Goal: Task Accomplishment & Management: Complete application form

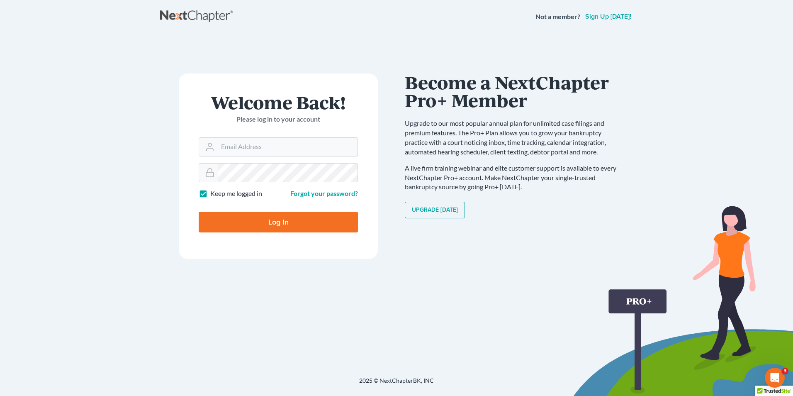
type input "mlawing@live.com"
click at [302, 224] on input "Log In" at bounding box center [278, 222] width 159 height 21
type input "Thinking..."
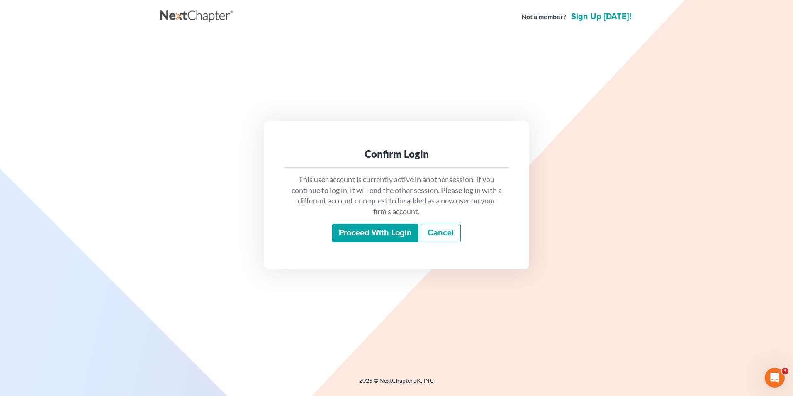
click at [382, 239] on input "Proceed with login" at bounding box center [375, 233] width 86 height 19
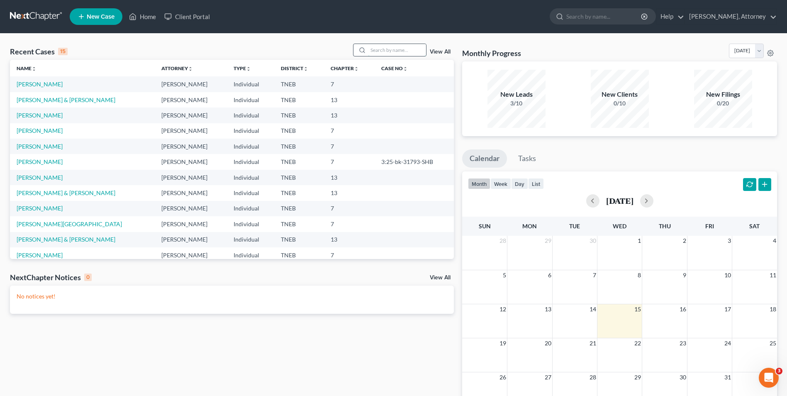
click at [394, 50] on input "search" at bounding box center [397, 50] width 58 height 12
type input "kristina"
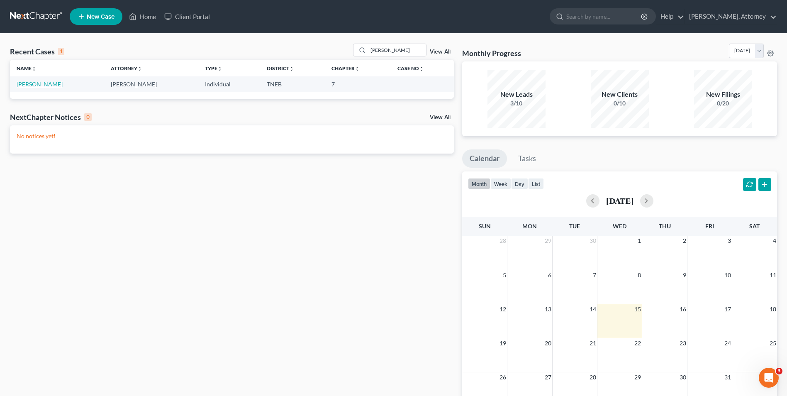
click at [49, 81] on link "QUADE, KRISTINA" at bounding box center [40, 83] width 46 height 7
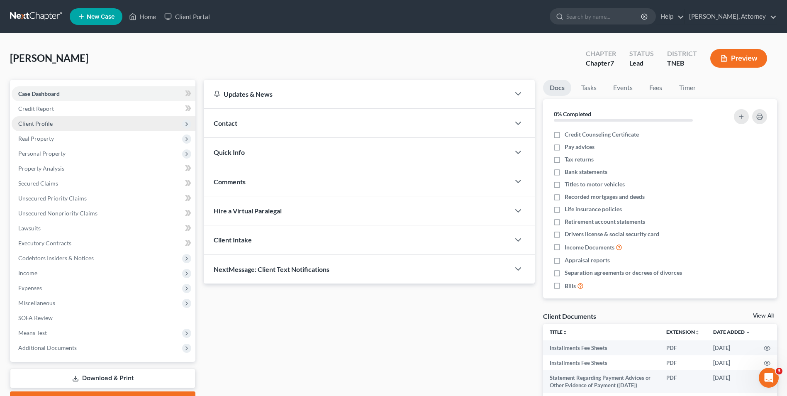
click at [43, 120] on span "Client Profile" at bounding box center [35, 123] width 34 height 7
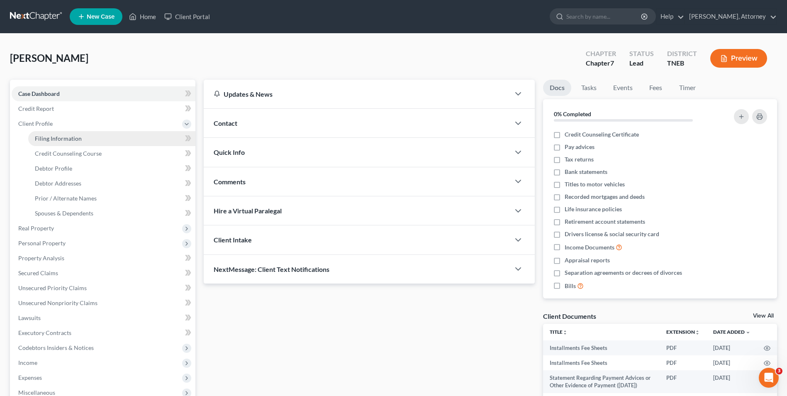
click at [54, 143] on link "Filing Information" at bounding box center [111, 138] width 167 height 15
select select "1"
select select "0"
select select "44"
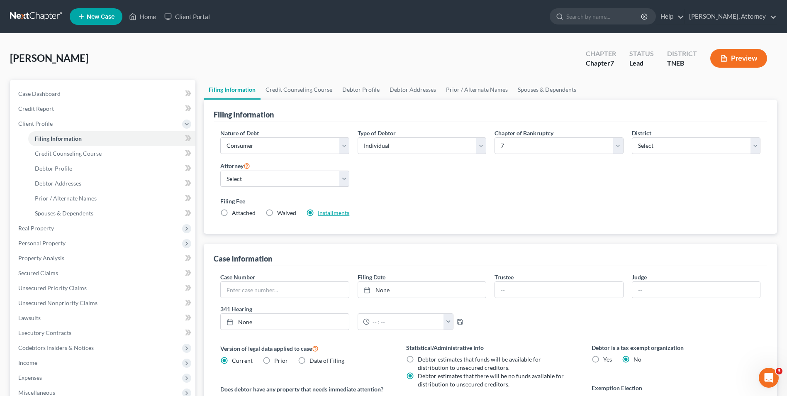
click at [324, 216] on link "Installments" at bounding box center [334, 212] width 32 height 7
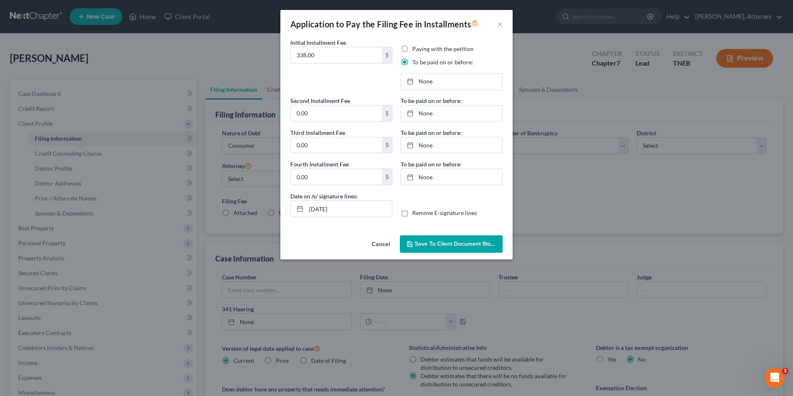
click at [439, 247] on span "Save to Client Document Storage" at bounding box center [459, 243] width 88 height 7
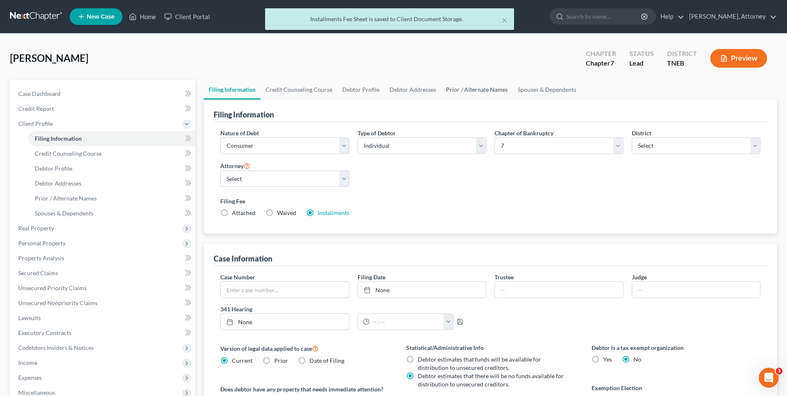
click at [487, 93] on link "Prior / Alternate Names" at bounding box center [477, 90] width 72 height 20
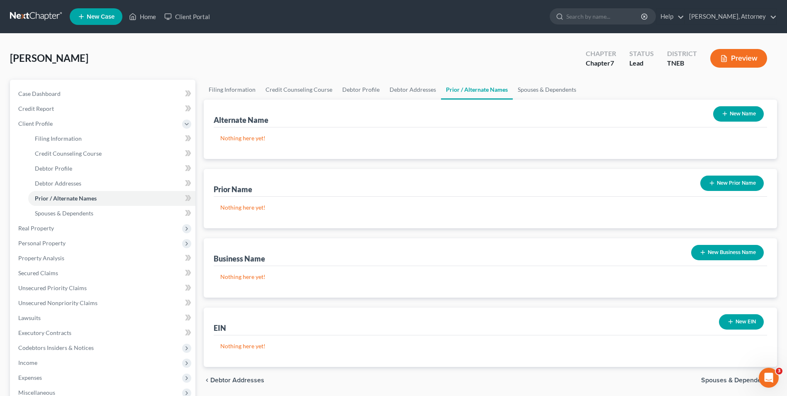
click at [743, 112] on button "New Name" at bounding box center [738, 113] width 51 height 15
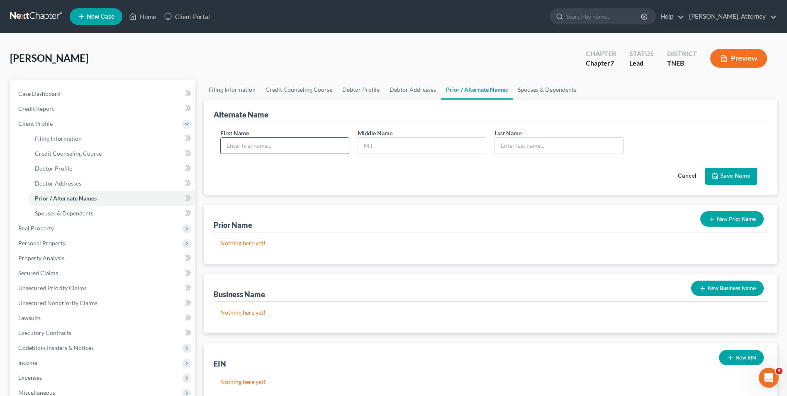
click at [275, 140] on input "text" at bounding box center [285, 146] width 128 height 16
type input "KRISTINA"
type input "A"
type input "MARIE"
type input "CIEZOBKA"
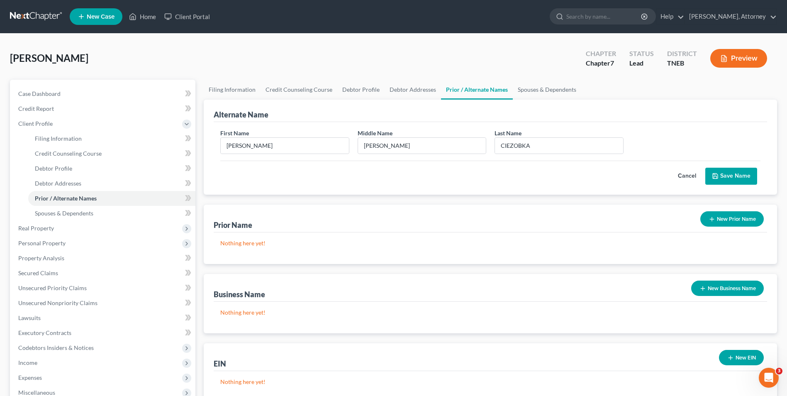
click at [733, 176] on button "Save Name" at bounding box center [731, 176] width 52 height 17
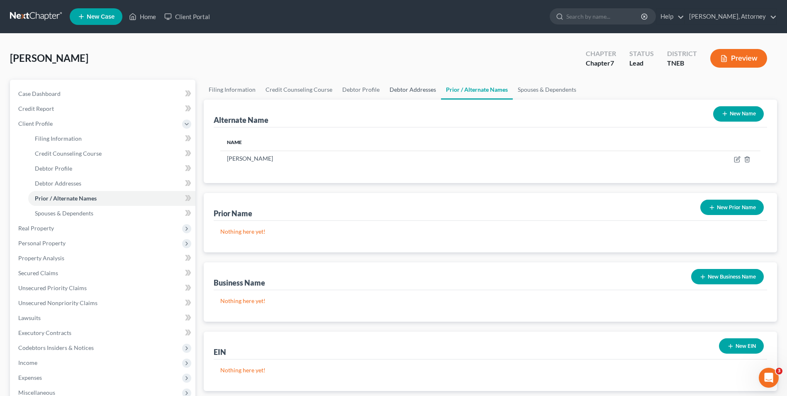
click at [410, 93] on link "Debtor Addresses" at bounding box center [413, 90] width 56 height 20
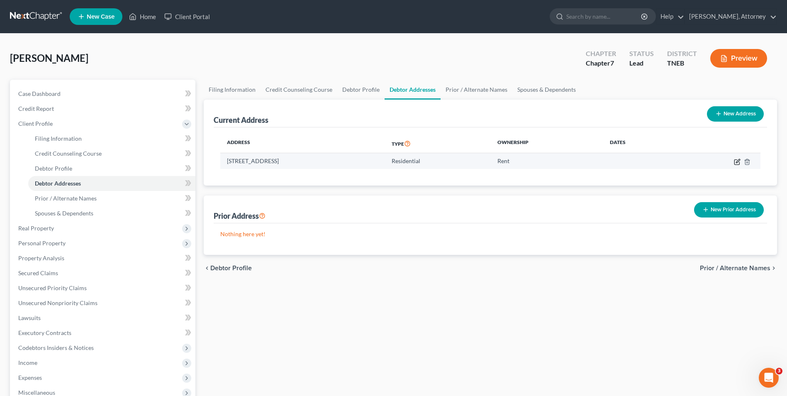
click at [736, 159] on icon "button" at bounding box center [736, 161] width 5 height 5
select select "44"
select select "0"
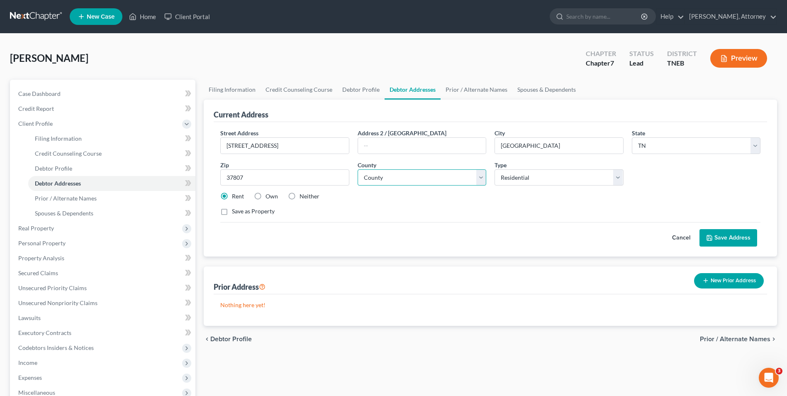
click at [424, 181] on select "County Anderson County Bedford County Benton County Bledsoe County Blount Count…" at bounding box center [422, 177] width 129 height 17
select select "86"
click at [358, 169] on select "County Anderson County Bedford County Benton County Bledsoe County Blount Count…" at bounding box center [422, 177] width 129 height 17
click at [242, 149] on input "2000 Possum Valley Road" at bounding box center [285, 146] width 128 height 16
type input "200 Possum Valley Road"
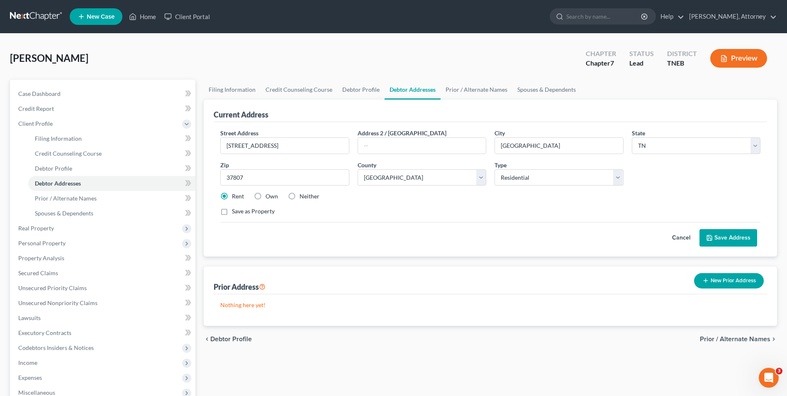
click at [737, 241] on button "Save Address" at bounding box center [728, 237] width 58 height 17
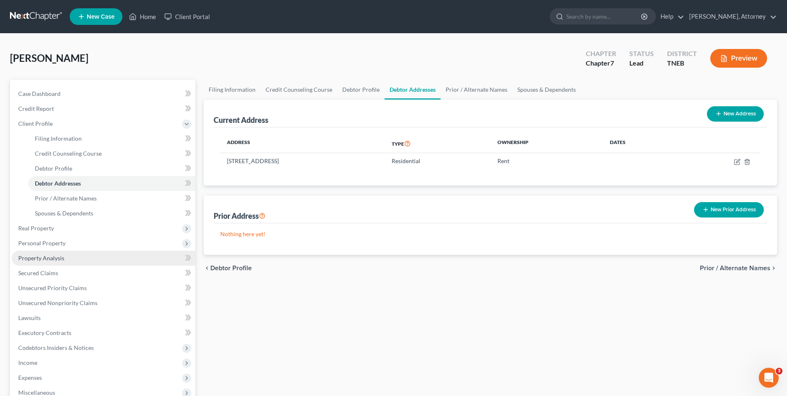
click at [61, 251] on link "Property Analysis" at bounding box center [104, 258] width 184 height 15
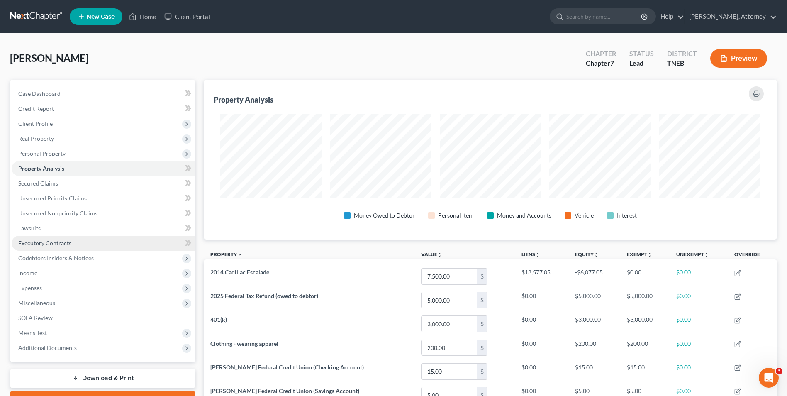
scroll to position [160, 573]
click at [47, 158] on span "Personal Property" at bounding box center [104, 153] width 184 height 15
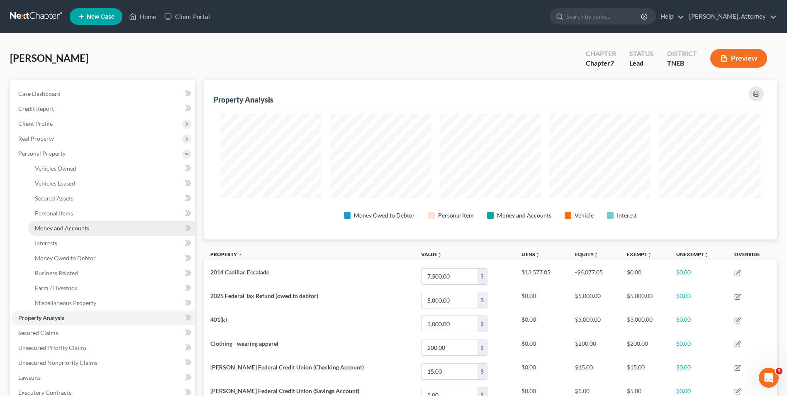
click at [57, 230] on span "Money and Accounts" at bounding box center [62, 227] width 54 height 7
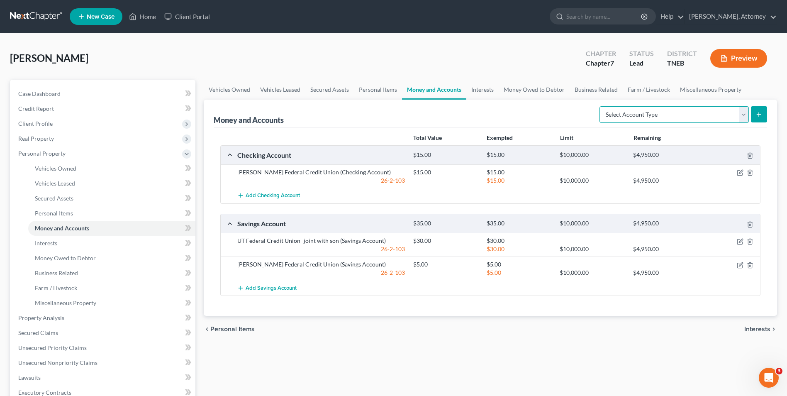
click at [733, 112] on select "Select Account Type Brokerage Cash on Hand Certificates of Deposit Checking Acc…" at bounding box center [673, 114] width 149 height 17
select select "savings"
click at [601, 106] on select "Select Account Type Brokerage Cash on Hand Certificates of Deposit Checking Acc…" at bounding box center [673, 114] width 149 height 17
click at [760, 111] on icon "submit" at bounding box center [758, 114] width 7 height 7
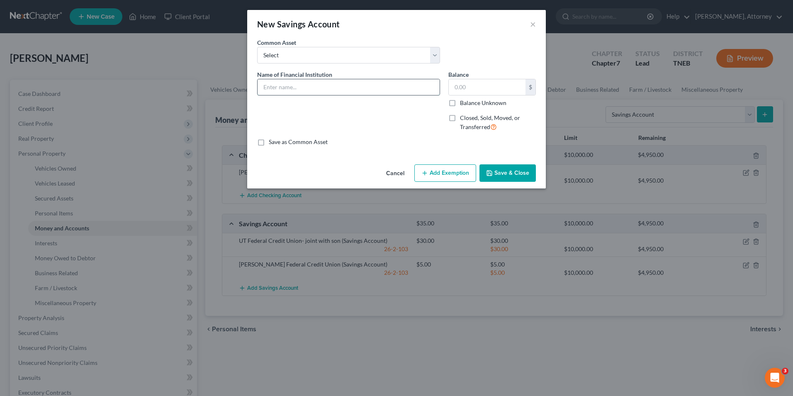
click at [312, 93] on input "text" at bounding box center [349, 87] width 182 height 16
type input "u"
type input "UT Federal Credit Union"
click at [464, 90] on input "text" at bounding box center [487, 87] width 77 height 16
type input "6"
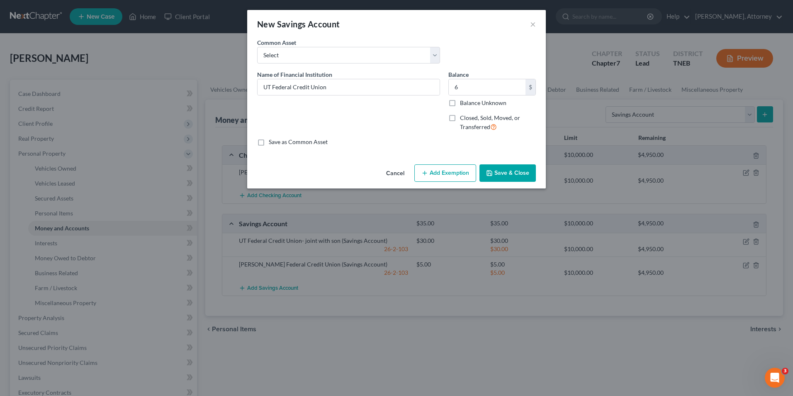
click at [449, 185] on div "Cancel Add Exemption Save & Close" at bounding box center [396, 174] width 299 height 27
click at [464, 167] on button "Add Exemption" at bounding box center [445, 172] width 62 height 17
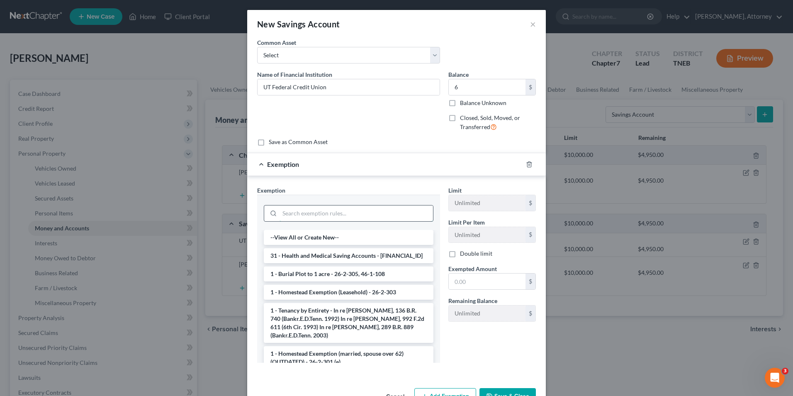
click at [385, 211] on input "search" at bounding box center [356, 213] width 153 height 16
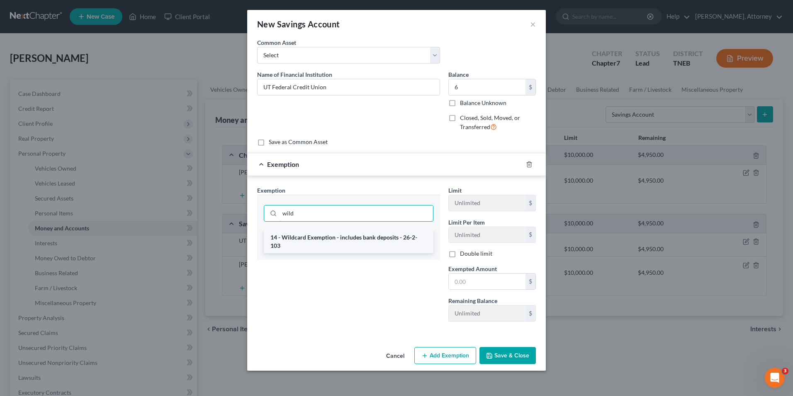
type input "wild"
click at [384, 240] on li "14 - Wildcard Exemption - includes bank deposits - 26-2-103" at bounding box center [349, 241] width 170 height 23
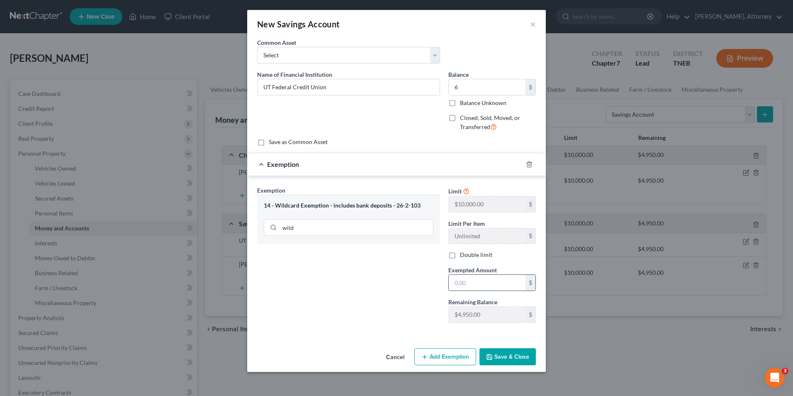
click at [461, 280] on input "text" at bounding box center [487, 283] width 77 height 16
type input "6"
click at [511, 359] on button "Save & Close" at bounding box center [508, 356] width 56 height 17
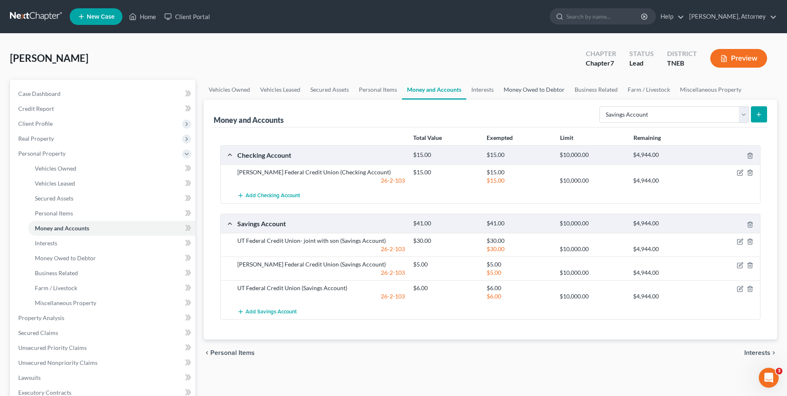
click at [534, 88] on link "Money Owed to Debtor" at bounding box center [534, 90] width 71 height 20
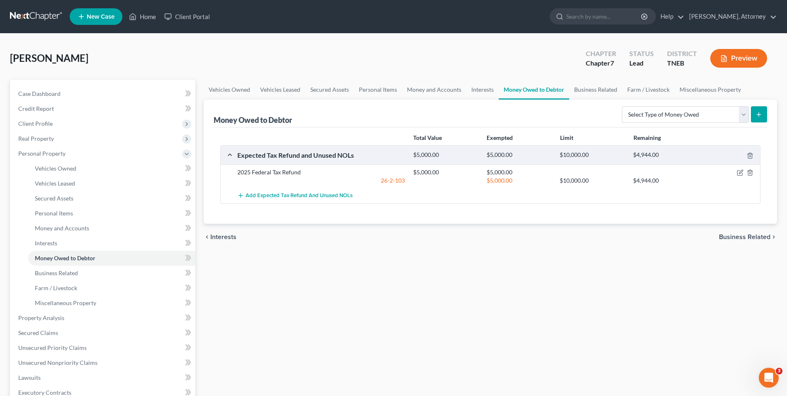
click at [298, 326] on div "Vehicles Owned Vehicles Leased Secured Assets Personal Items Money and Accounts…" at bounding box center [491, 319] width 582 height 479
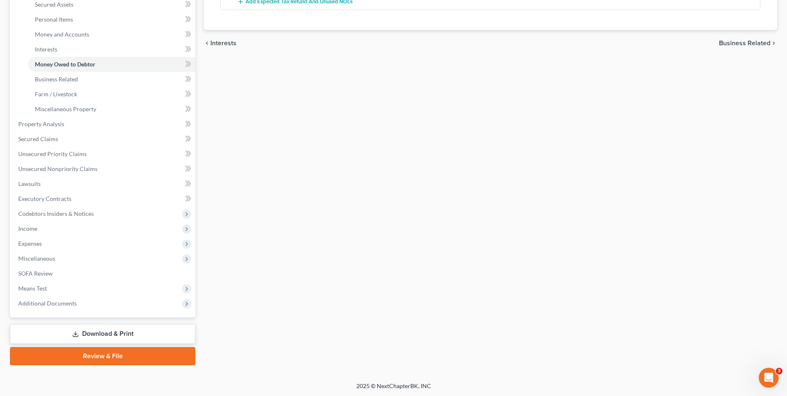
scroll to position [195, 0]
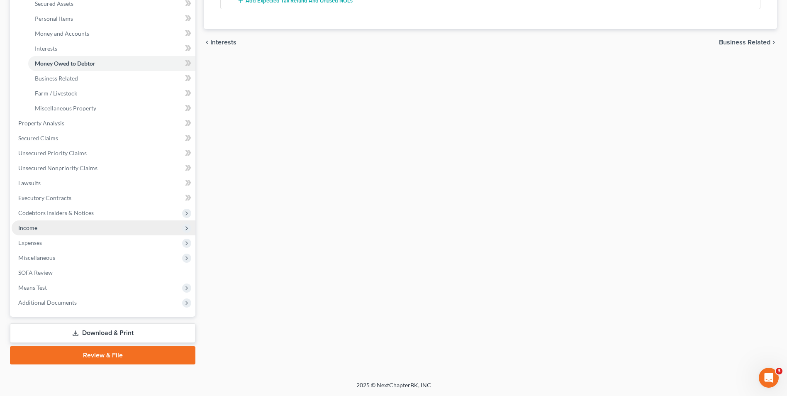
click at [37, 228] on span "Income" at bounding box center [104, 227] width 184 height 15
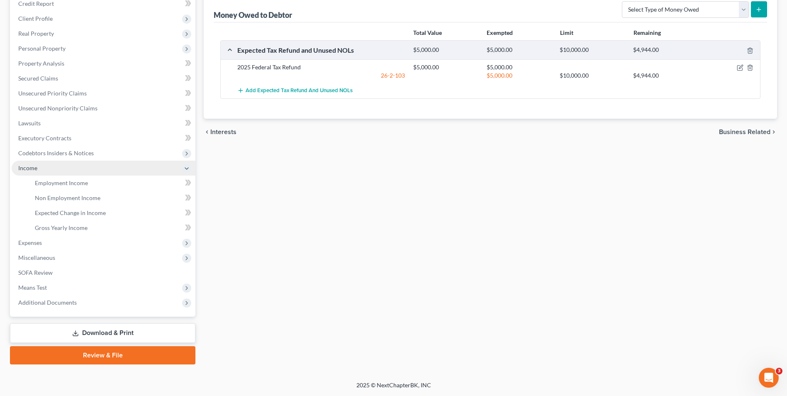
scroll to position [105, 0]
click at [61, 187] on link "Employment Income" at bounding box center [111, 182] width 167 height 15
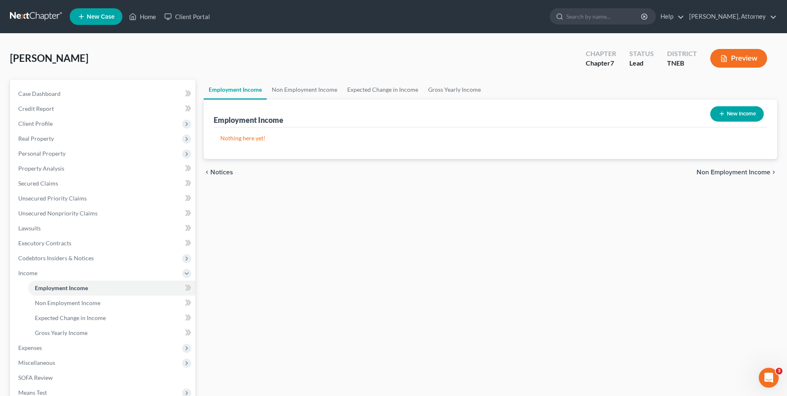
click at [717, 112] on button "New Income" at bounding box center [737, 113] width 54 height 15
select select "0"
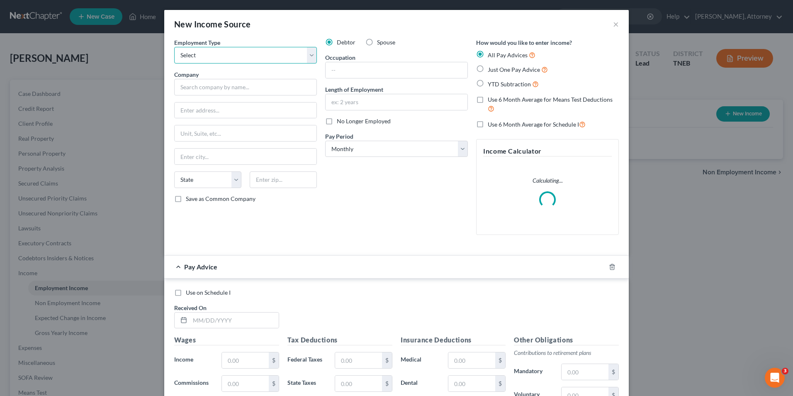
click at [221, 59] on select "Select Full or Part Time Employment Self Employment" at bounding box center [245, 55] width 143 height 17
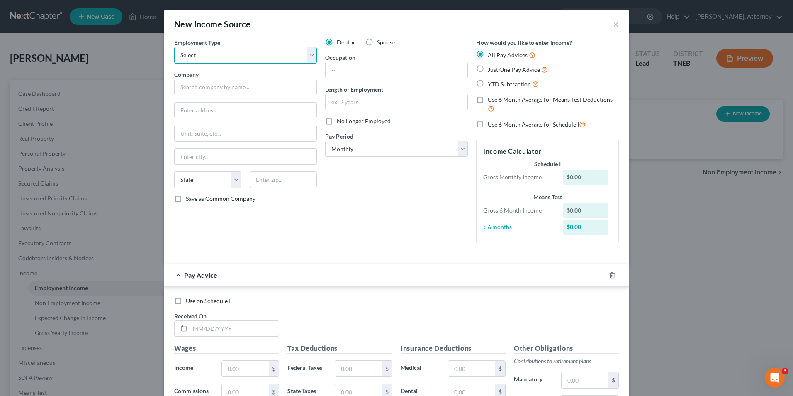
select select "0"
click at [174, 47] on select "Select Full or Part Time Employment Self Employment" at bounding box center [245, 55] width 143 height 17
click at [206, 85] on input "text" at bounding box center [245, 87] width 143 height 17
type input "Adapt Health, LLC"
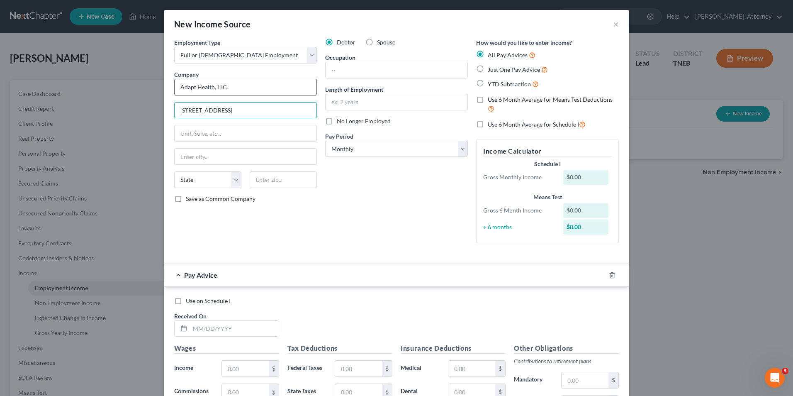
type input "555 East North Lane"
type input "Suite 5075"
type input "Conshohocken"
select select "39"
type input "19428"
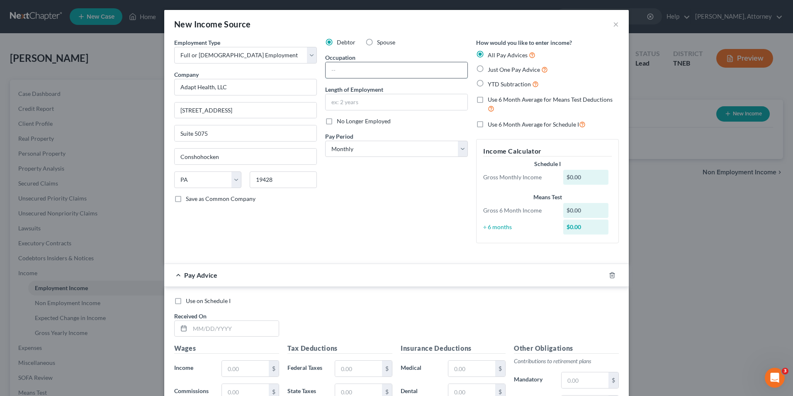
click at [350, 71] on input "text" at bounding box center [397, 70] width 142 height 16
click at [350, 71] on input "2" at bounding box center [397, 70] width 142 height 16
type input "2 weeks"
type input "Insurance Specialists"
click at [488, 69] on label "Just One Pay Advice" at bounding box center [518, 70] width 60 height 10
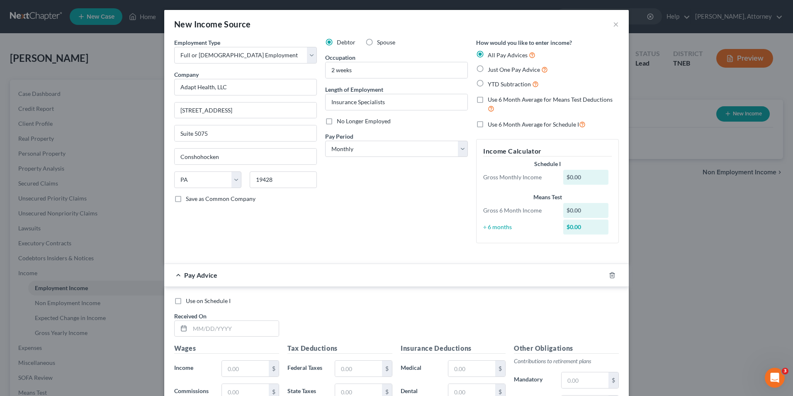
click at [491, 69] on input "Just One Pay Advice" at bounding box center [493, 67] width 5 height 5
radio input "true"
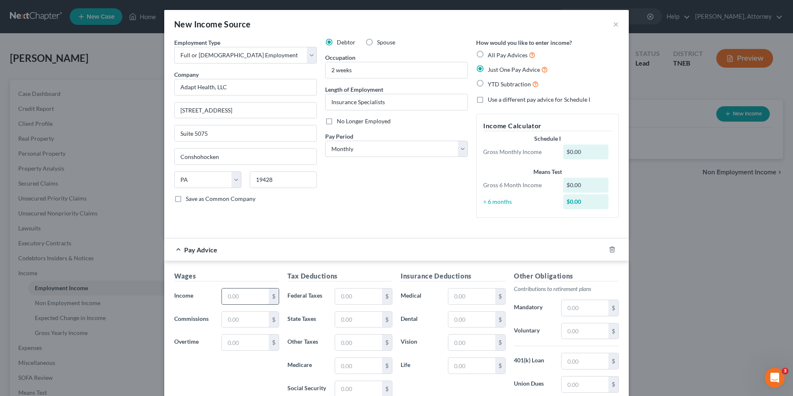
click at [230, 300] on input "text" at bounding box center [245, 296] width 47 height 16
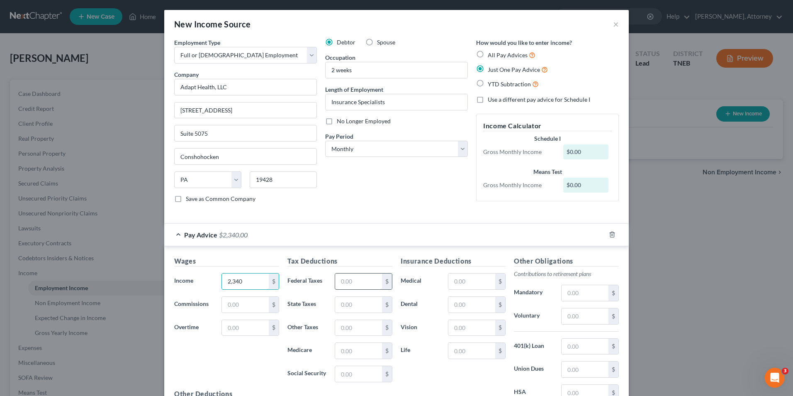
type input "2,340"
click at [355, 285] on input "text" at bounding box center [358, 281] width 47 height 16
type input "226"
click at [422, 357] on label "Life" at bounding box center [420, 350] width 47 height 17
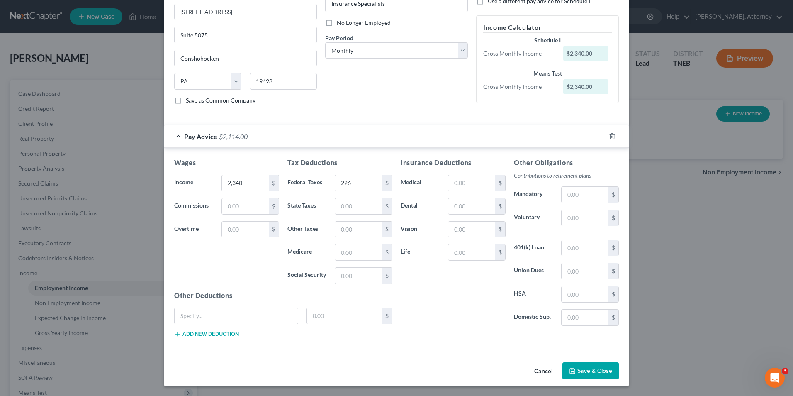
click at [585, 372] on button "Save & Close" at bounding box center [590, 370] width 56 height 17
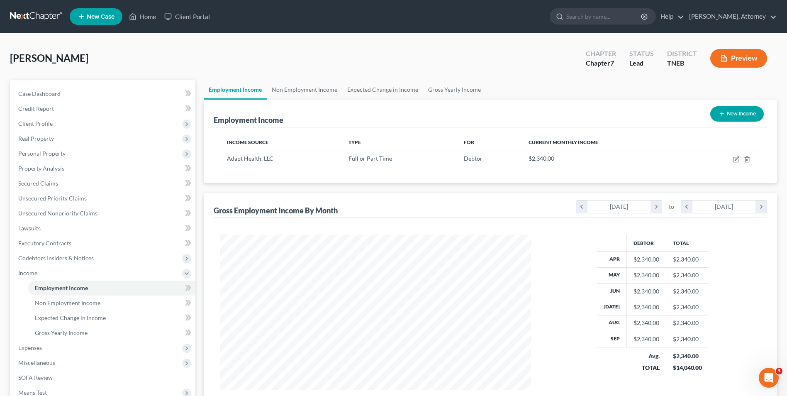
scroll to position [414660, 414489]
click at [460, 90] on link "Gross Yearly Income" at bounding box center [454, 90] width 63 height 20
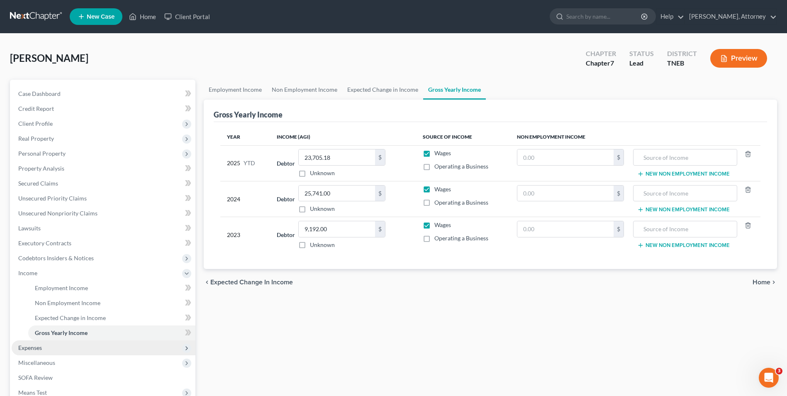
click at [44, 348] on span "Expenses" at bounding box center [104, 347] width 184 height 15
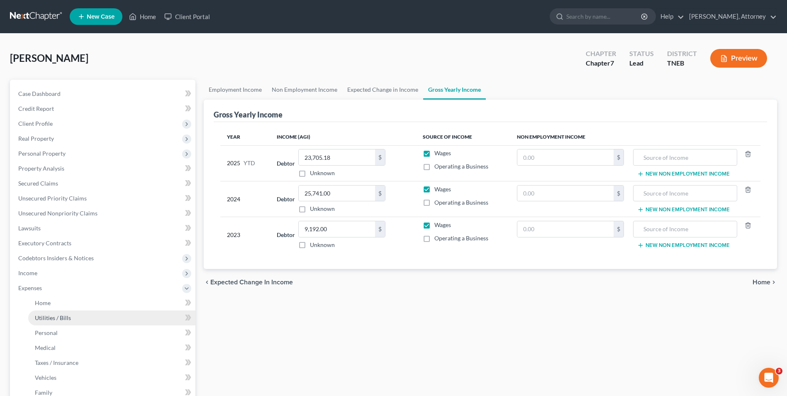
click at [58, 310] on link "Utilities / Bills" at bounding box center [111, 317] width 167 height 15
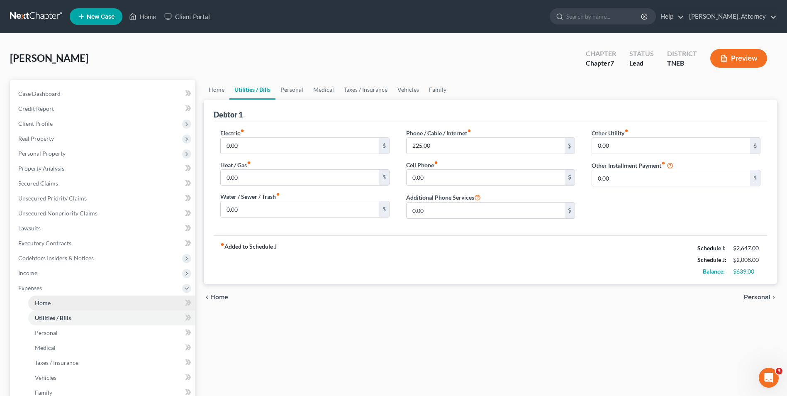
click at [50, 302] on span "Home" at bounding box center [43, 302] width 16 height 7
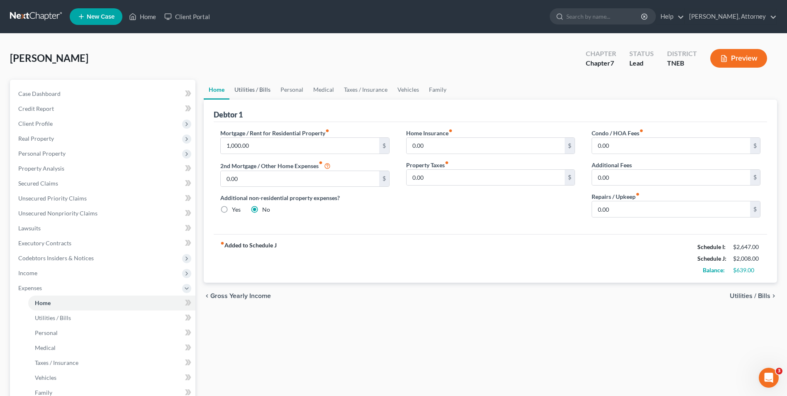
click at [263, 90] on link "Utilities / Bills" at bounding box center [252, 90] width 46 height 20
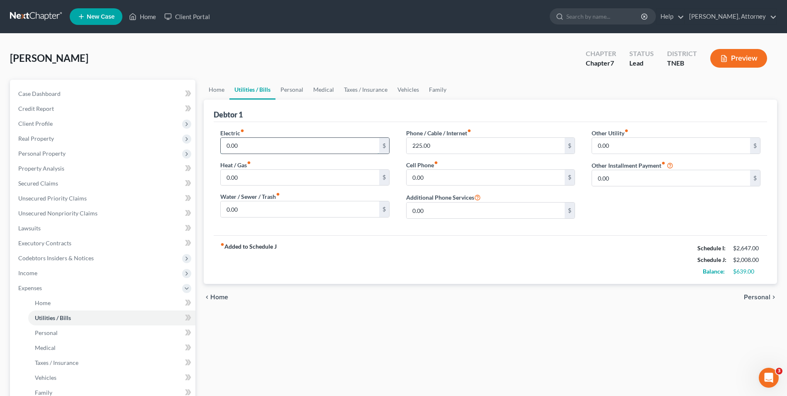
click at [256, 149] on input "0.00" at bounding box center [300, 146] width 158 height 16
type input "250"
click at [307, 90] on link "Personal" at bounding box center [291, 90] width 33 height 20
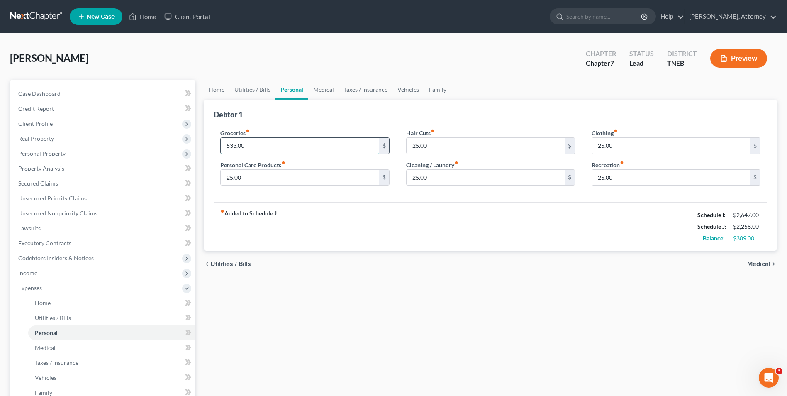
click at [272, 149] on input "533.00" at bounding box center [300, 146] width 158 height 16
type input "700"
click at [627, 172] on input "25.00" at bounding box center [671, 178] width 158 height 16
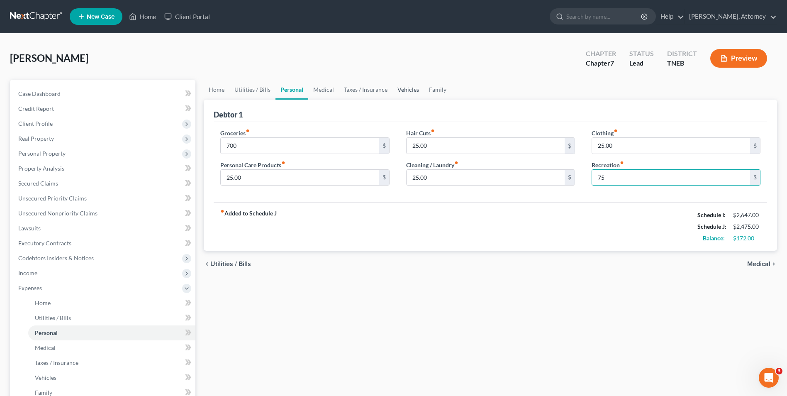
type input "75"
click at [407, 87] on link "Vehicles" at bounding box center [408, 90] width 32 height 20
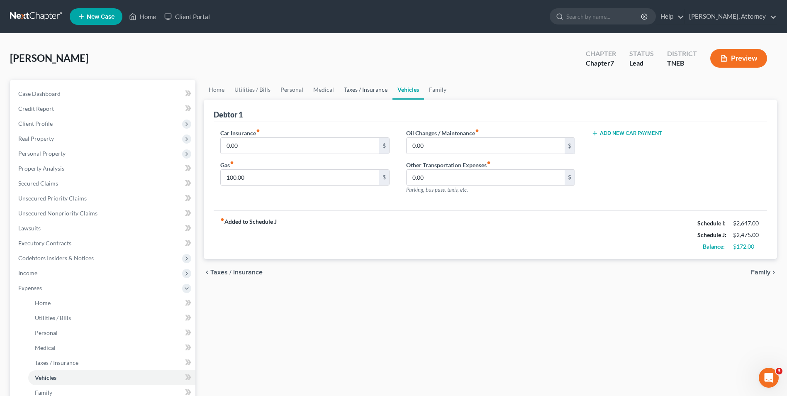
click at [365, 88] on link "Taxes / Insurance" at bounding box center [366, 90] width 54 height 20
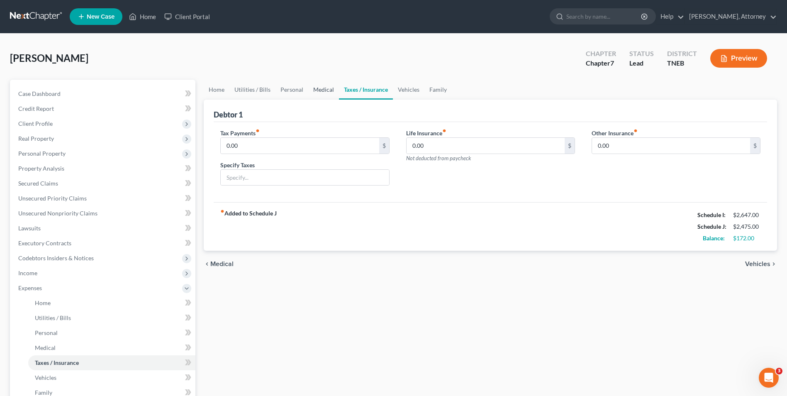
click at [324, 93] on link "Medical" at bounding box center [323, 90] width 31 height 20
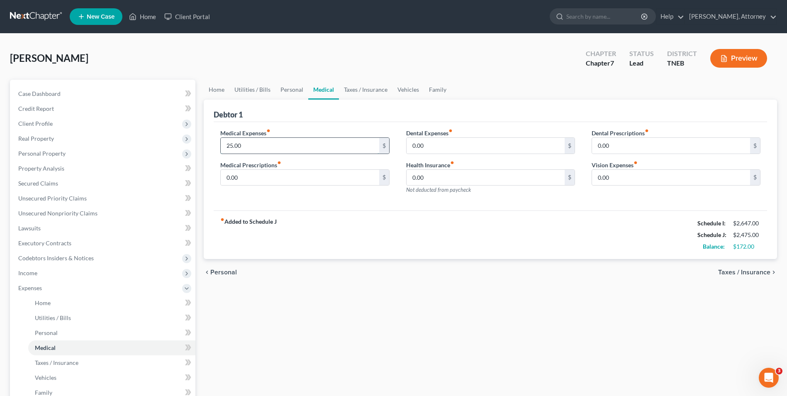
click at [254, 145] on input "25.00" at bounding box center [300, 146] width 158 height 16
type input "75"
click at [289, 93] on link "Personal" at bounding box center [291, 90] width 33 height 20
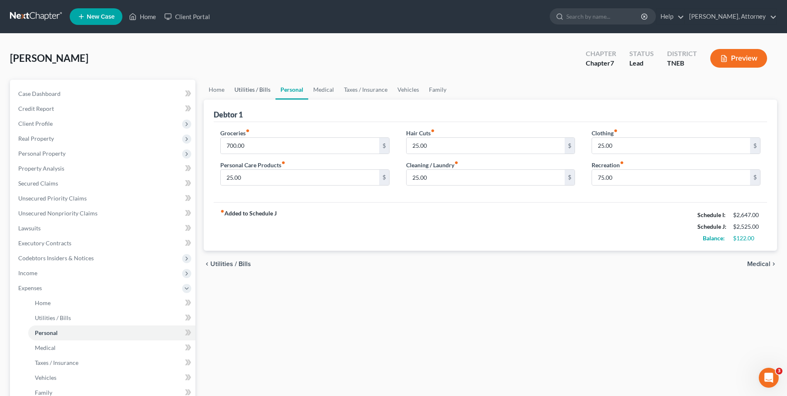
click at [259, 92] on link "Utilities / Bills" at bounding box center [252, 90] width 46 height 20
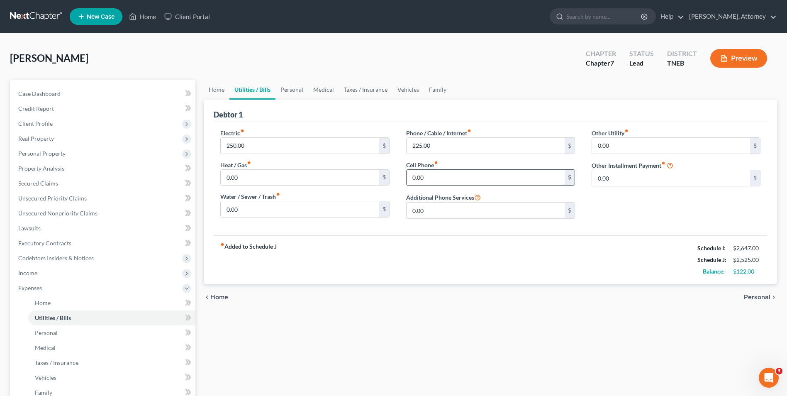
click at [435, 176] on input "0.00" at bounding box center [486, 178] width 158 height 16
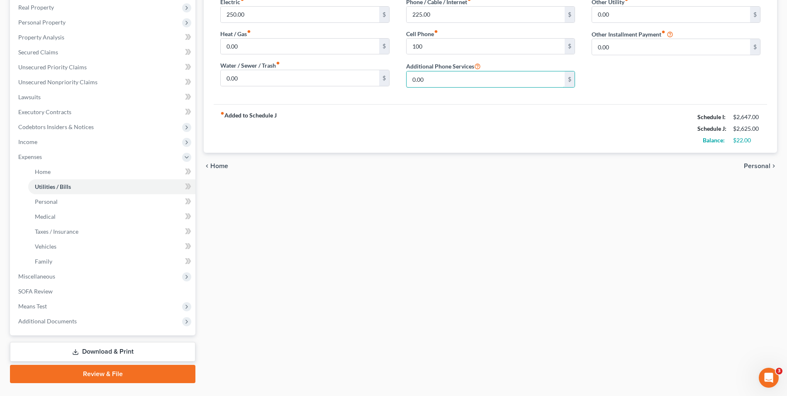
scroll to position [150, 0]
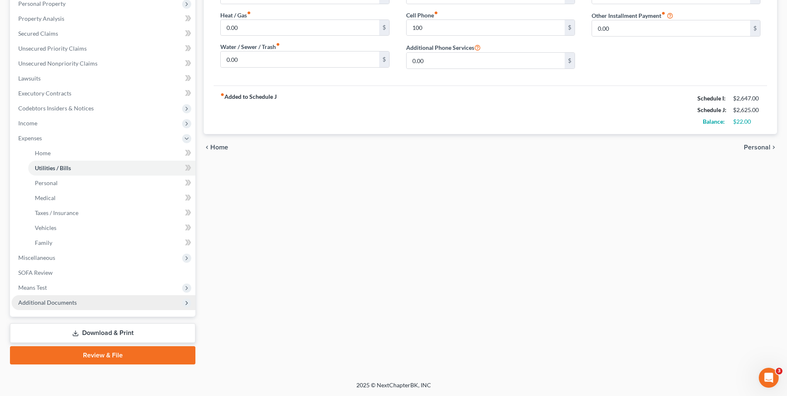
click at [57, 307] on span "Additional Documents" at bounding box center [104, 302] width 184 height 15
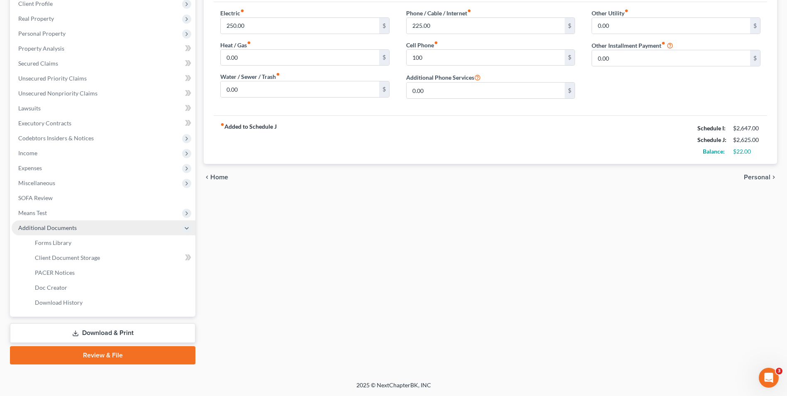
scroll to position [120, 0]
click at [47, 243] on span "Forms Library" at bounding box center [53, 242] width 37 height 7
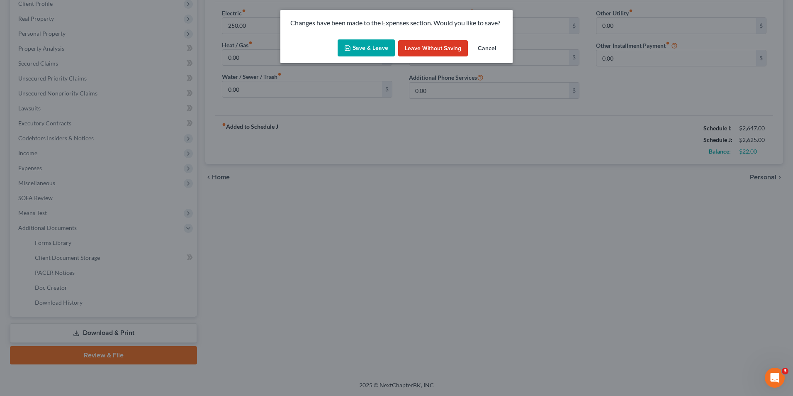
click at [371, 56] on button "Save & Leave" at bounding box center [366, 47] width 57 height 17
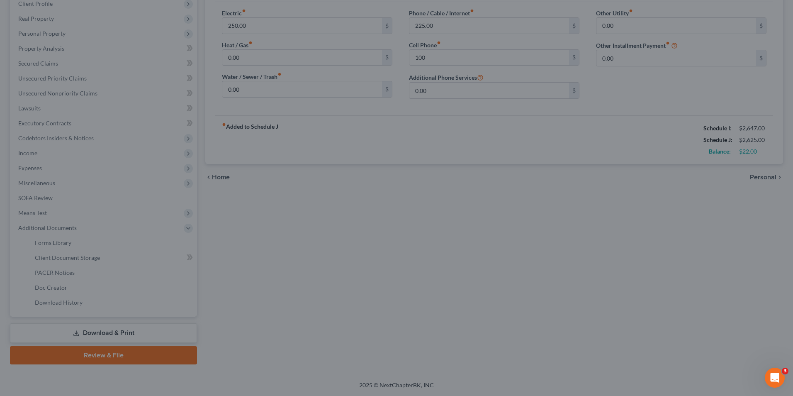
type input "100.00"
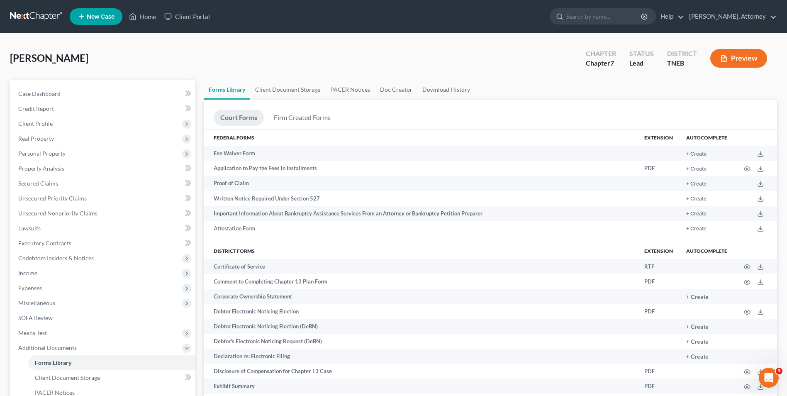
scroll to position [551, 0]
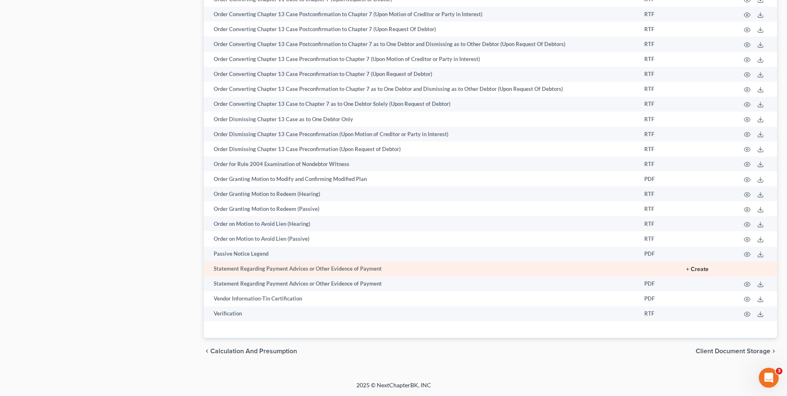
click at [704, 268] on button "+ Create" at bounding box center [697, 269] width 22 height 6
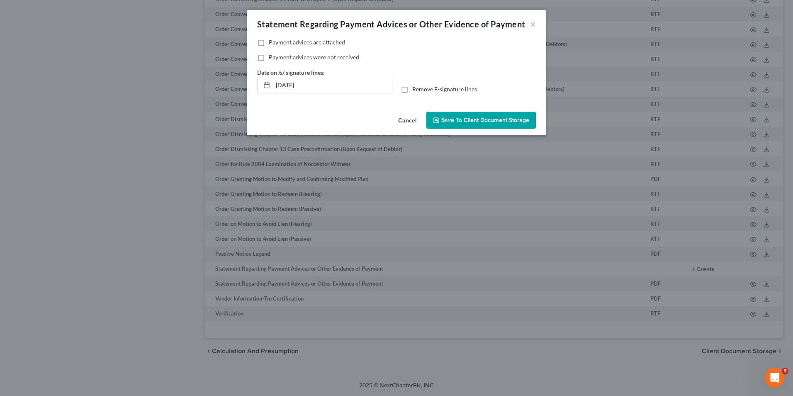
click at [269, 44] on span "Payment advices are attached" at bounding box center [307, 42] width 76 height 7
click at [272, 44] on input "Payment advices are attached" at bounding box center [274, 40] width 5 height 5
checkbox input "true"
click at [479, 122] on span "Save to Client Document Storage" at bounding box center [485, 120] width 88 height 7
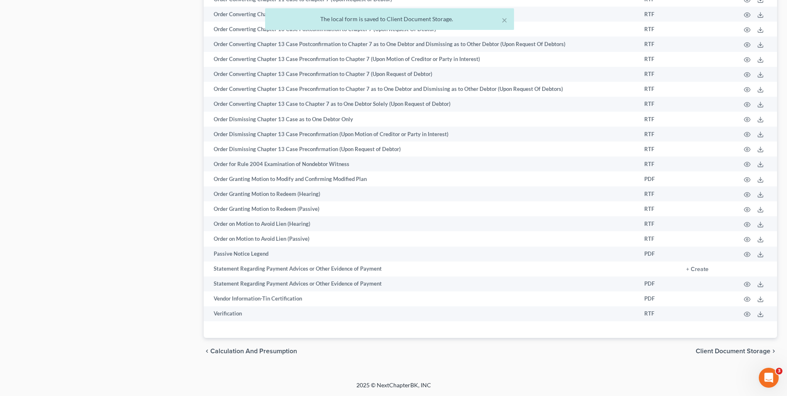
scroll to position [205, 0]
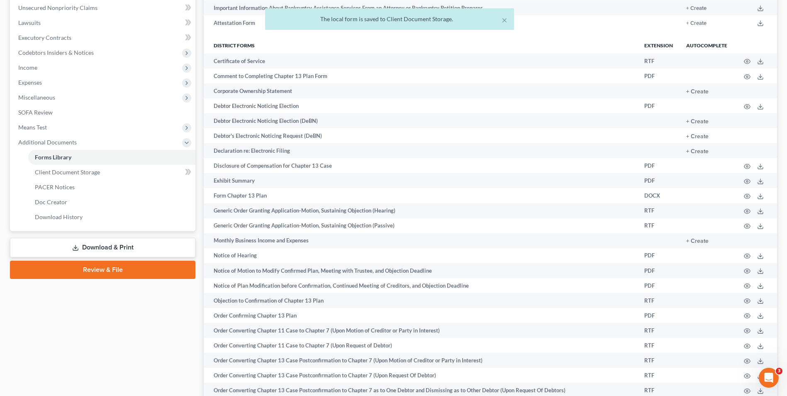
click at [132, 244] on link "Download & Print" at bounding box center [102, 247] width 185 height 19
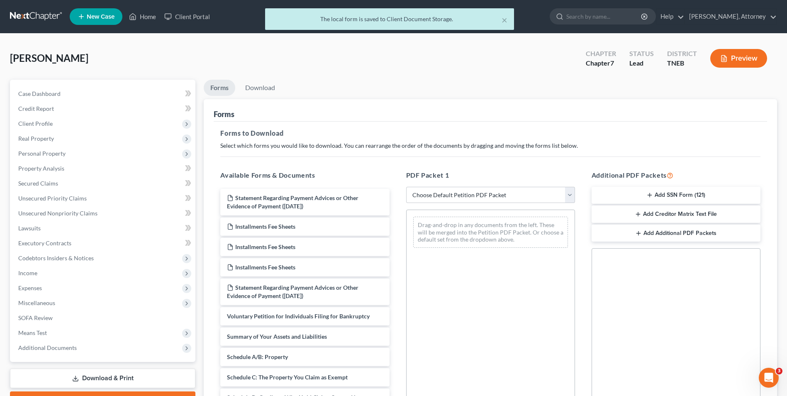
click at [454, 345] on div "Drag-and-drop in any documents from the left. These will be merged into the Pet…" at bounding box center [490, 323] width 169 height 228
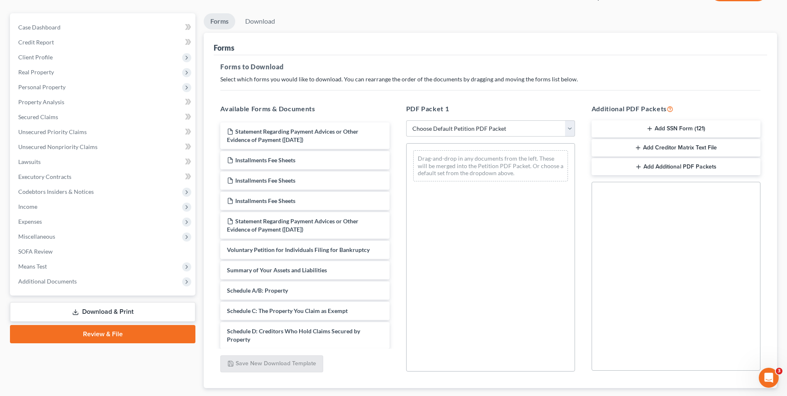
scroll to position [200, 0]
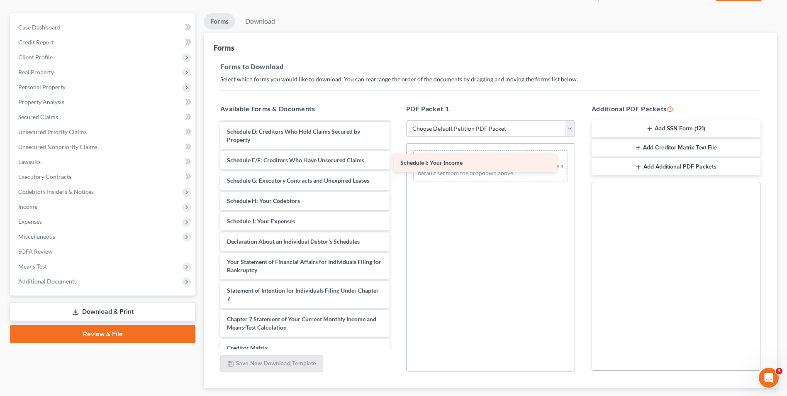
drag, startPoint x: 309, startPoint y: 217, endPoint x: 482, endPoint y: 158, distance: 183.0
click at [396, 158] on div "Schedule I: Your Income Statement Regarding Payment Advices or Other Evidence o…" at bounding box center [305, 174] width 182 height 503
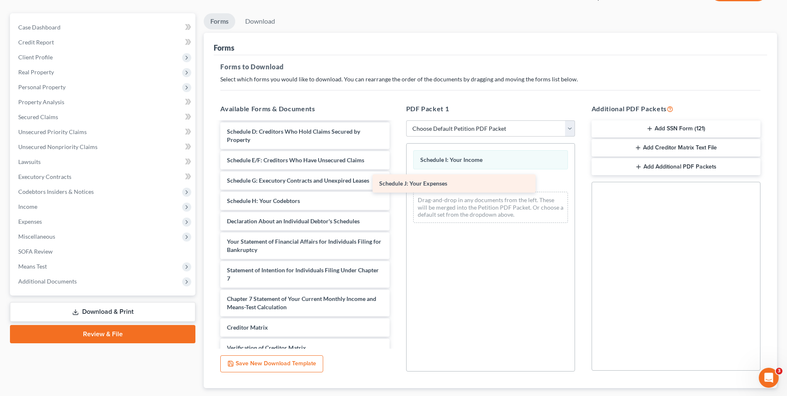
drag, startPoint x: 315, startPoint y: 219, endPoint x: 474, endPoint y: 189, distance: 162.1
click at [396, 189] on div "Schedule J: Your Expenses Statement Regarding Payment Advices or Other Evidence…" at bounding box center [305, 164] width 182 height 483
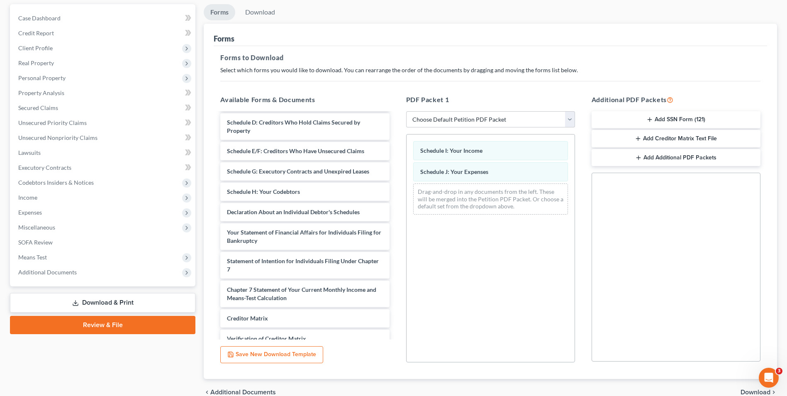
scroll to position [83, 0]
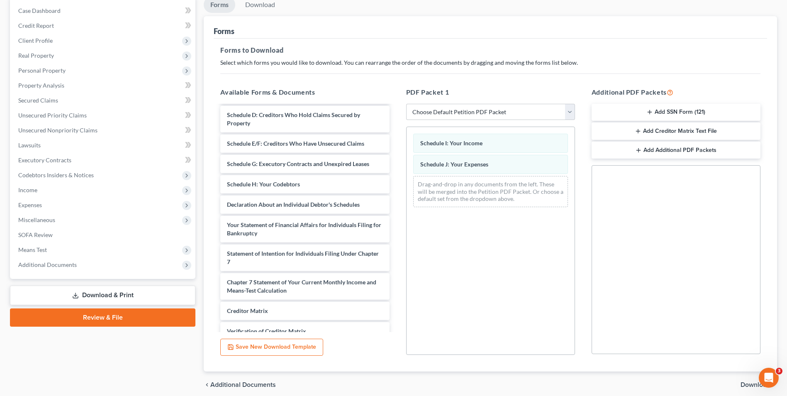
click at [743, 383] on span "Download" at bounding box center [755, 384] width 30 height 7
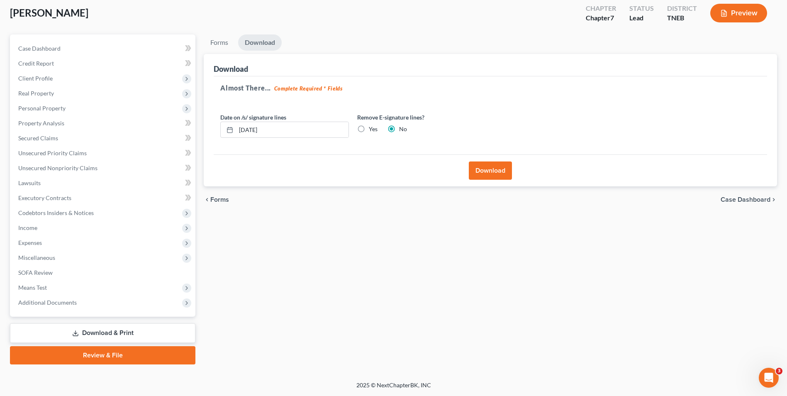
click at [486, 168] on button "Download" at bounding box center [490, 170] width 43 height 18
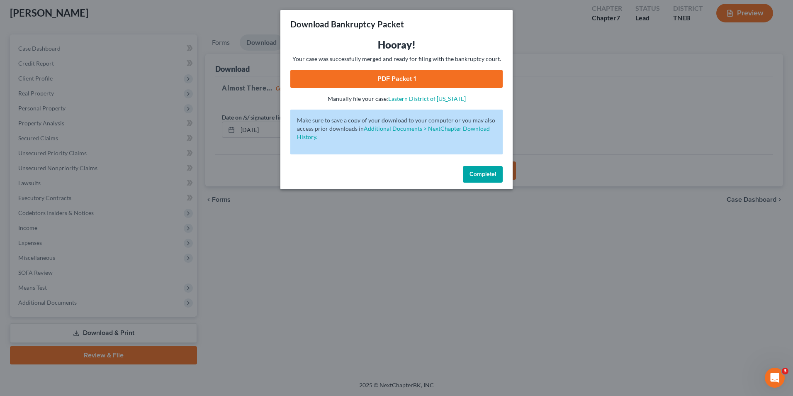
click at [419, 76] on link "PDF Packet 1" at bounding box center [396, 79] width 212 height 18
click at [499, 170] on button "Complete!" at bounding box center [483, 174] width 40 height 17
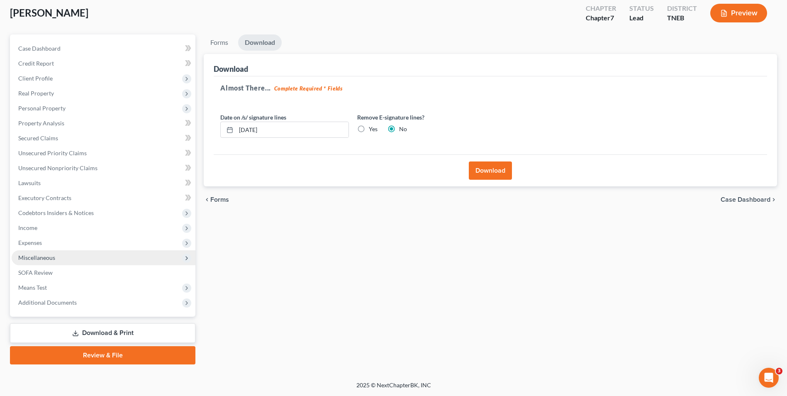
click at [43, 256] on span "Miscellaneous" at bounding box center [36, 257] width 37 height 7
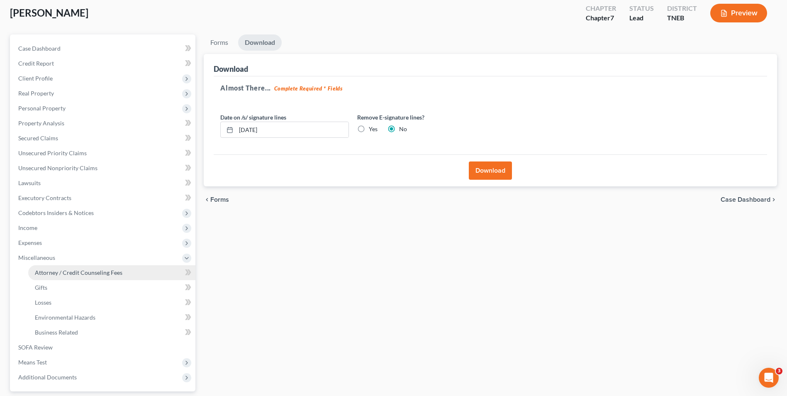
click at [53, 265] on link "Attorney / Credit Counseling Fees" at bounding box center [111, 272] width 167 height 15
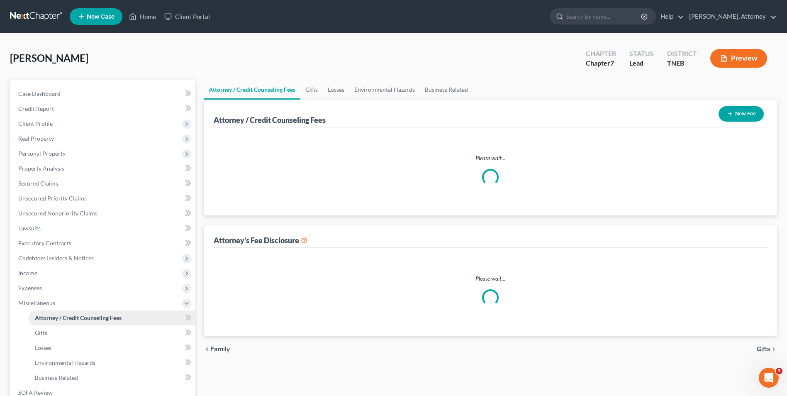
select select "0"
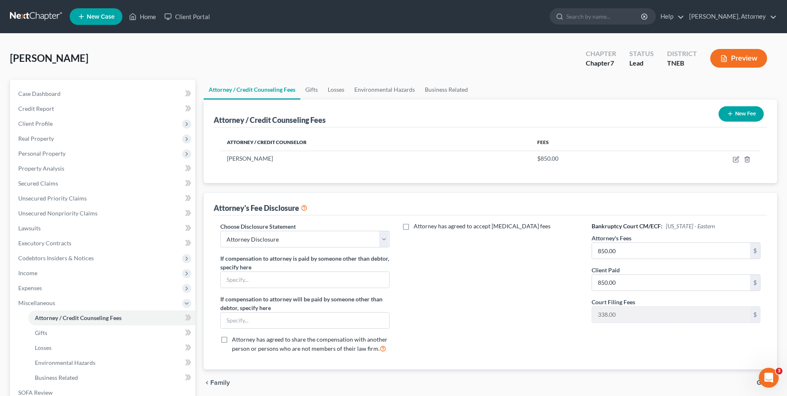
scroll to position [120, 0]
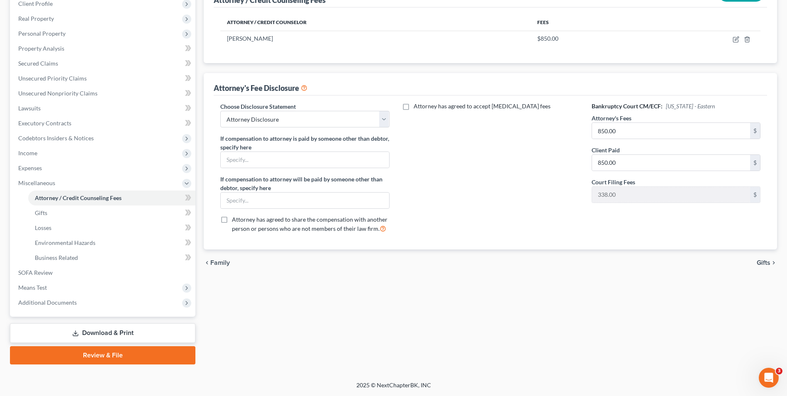
click at [118, 339] on link "Download & Print" at bounding box center [102, 332] width 185 height 19
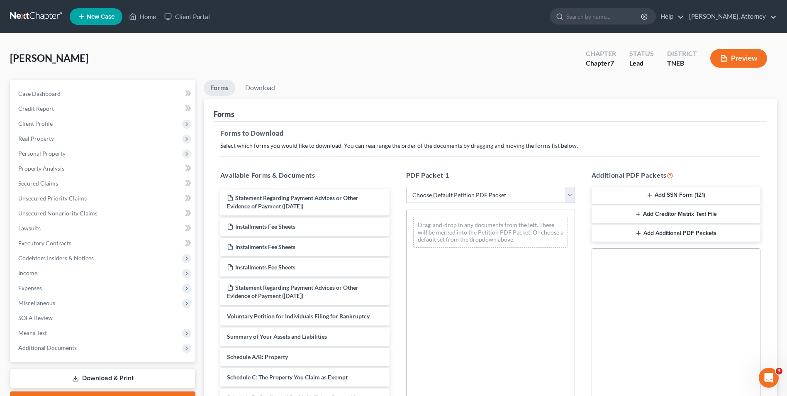
click at [473, 196] on select "Choose Default Petition PDF Packet Complete Bankruptcy Petition (all forms and …" at bounding box center [490, 195] width 169 height 17
select select "0"
click at [406, 187] on select "Choose Default Petition PDF Packet Complete Bankruptcy Petition (all forms and …" at bounding box center [490, 195] width 169 height 17
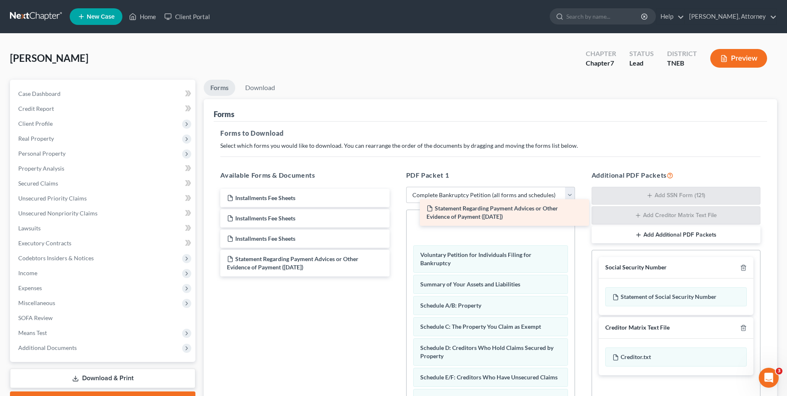
drag, startPoint x: 269, startPoint y: 197, endPoint x: 468, endPoint y: 208, distance: 199.8
click at [396, 208] on div "Statement Regarding Payment Advices or Other Evidence of Payment (10/15/2025) S…" at bounding box center [305, 233] width 182 height 88
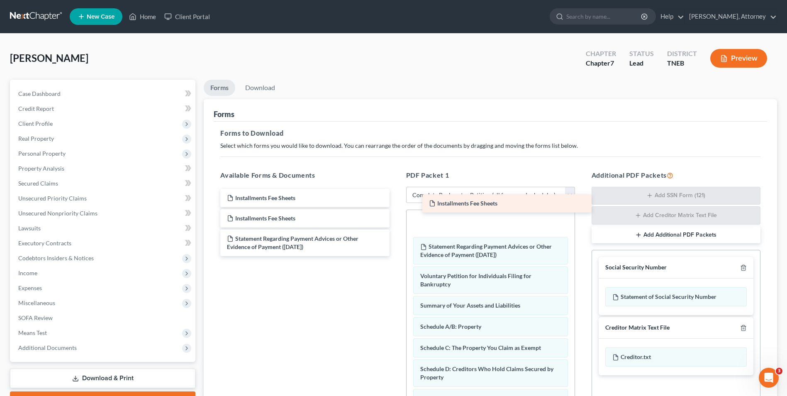
drag, startPoint x: 284, startPoint y: 207, endPoint x: 486, endPoint y: 212, distance: 202.1
click at [396, 212] on div "Installments Fee Sheets Installments Fee Sheets Installments Fee Sheets Install…" at bounding box center [305, 222] width 182 height 67
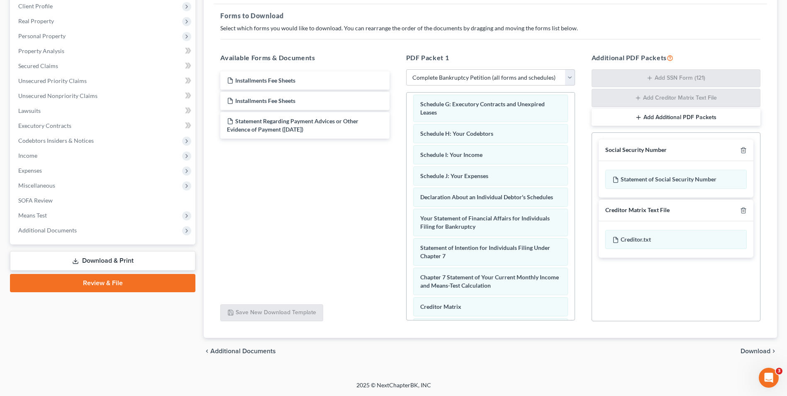
scroll to position [315, 0]
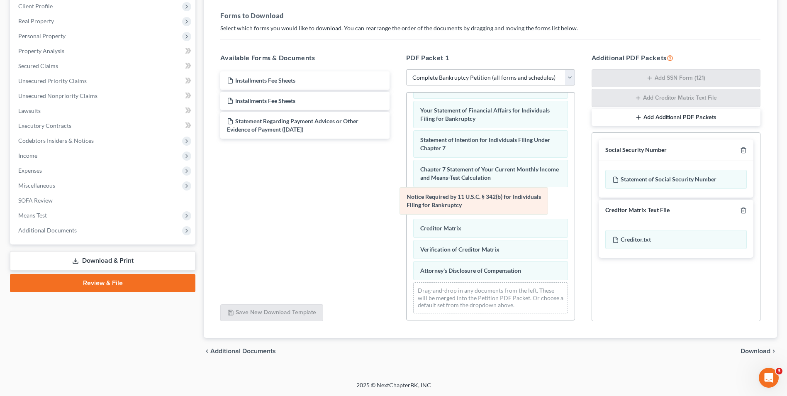
drag, startPoint x: 489, startPoint y: 243, endPoint x: 476, endPoint y: 200, distance: 45.8
click at [476, 200] on div "Notice Required by 11 U.S.C. § 342(b) for Individuals Filing for Bankruptcy Ins…" at bounding box center [491, 53] width 168 height 534
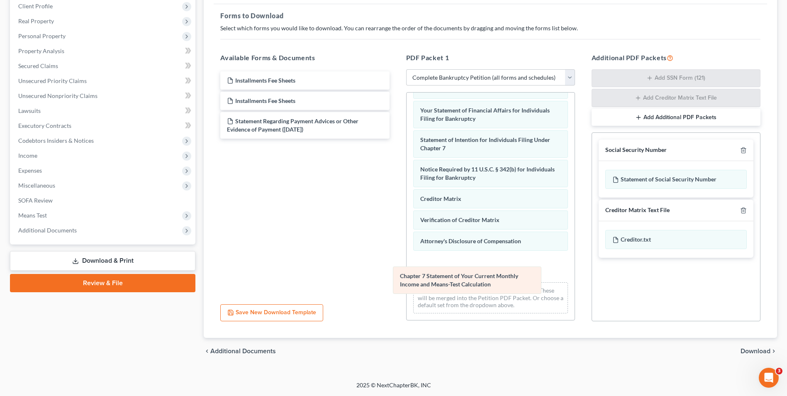
drag, startPoint x: 475, startPoint y: 177, endPoint x: 455, endPoint y: 284, distance: 108.5
click at [455, 284] on div "Chapter 7 Statement of Your Current Monthly Income and Means-Test Calculation I…" at bounding box center [491, 53] width 168 height 534
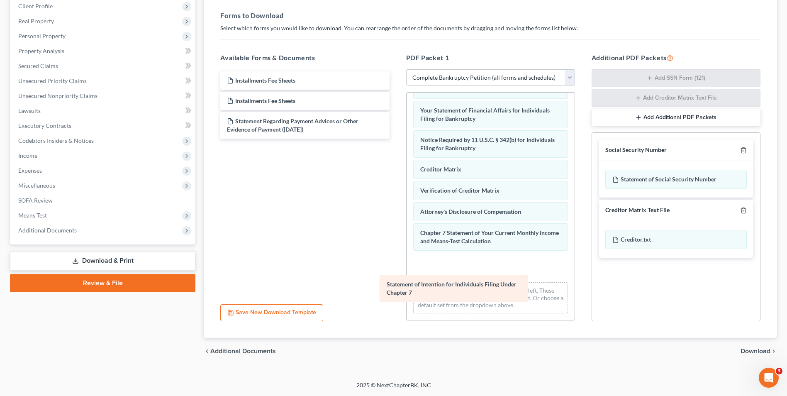
drag, startPoint x: 485, startPoint y: 146, endPoint x: 451, endPoint y: 290, distance: 148.2
click at [451, 290] on div "Statement of Intention for Individuals Filing Under Chapter 7 Installments Fee …" at bounding box center [491, 53] width 168 height 534
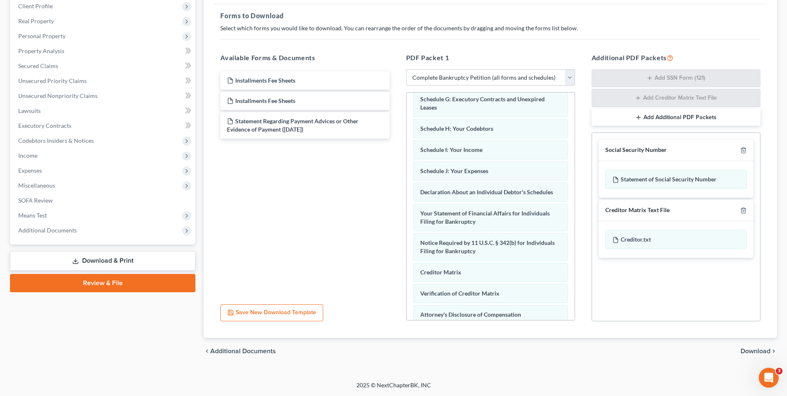
scroll to position [185, 0]
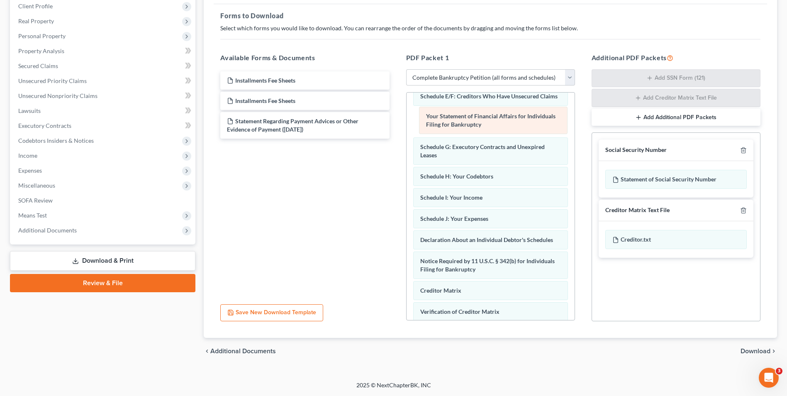
drag, startPoint x: 518, startPoint y: 241, endPoint x: 523, endPoint y: 117, distance: 123.8
click at [523, 117] on div "Your Statement of Financial Affairs for Individuals Filing for Bankruptcy Insta…" at bounding box center [491, 174] width 168 height 534
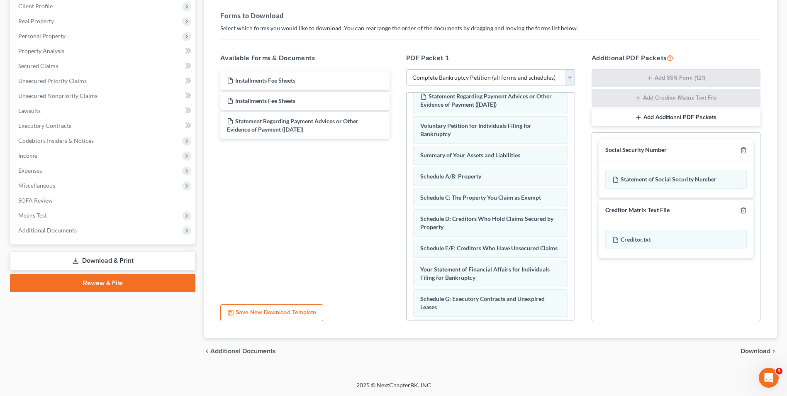
scroll to position [27, 0]
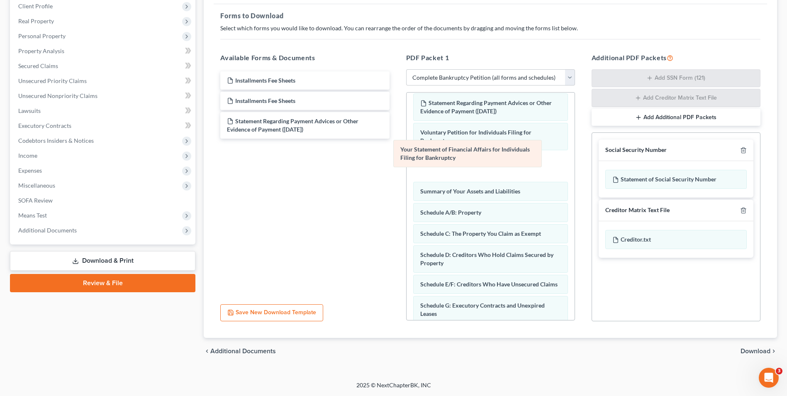
drag, startPoint x: 480, startPoint y: 282, endPoint x: 460, endPoint y: 148, distance: 135.4
click at [460, 148] on div "Your Statement of Financial Affairs for Individuals Filing for Bankruptcy Insta…" at bounding box center [491, 333] width 168 height 534
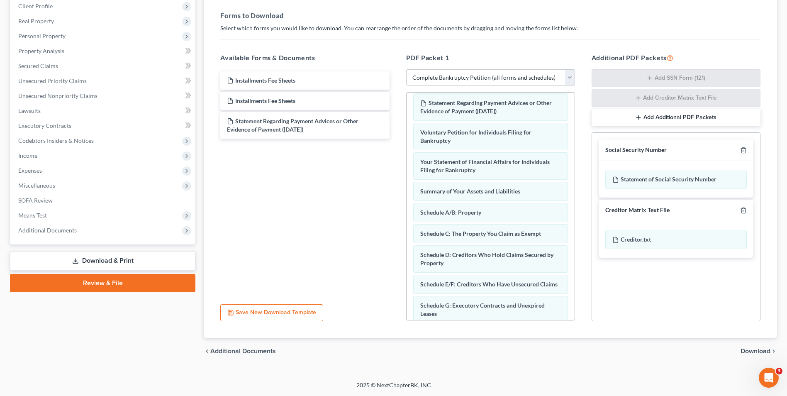
click at [749, 350] on span "Download" at bounding box center [755, 351] width 30 height 7
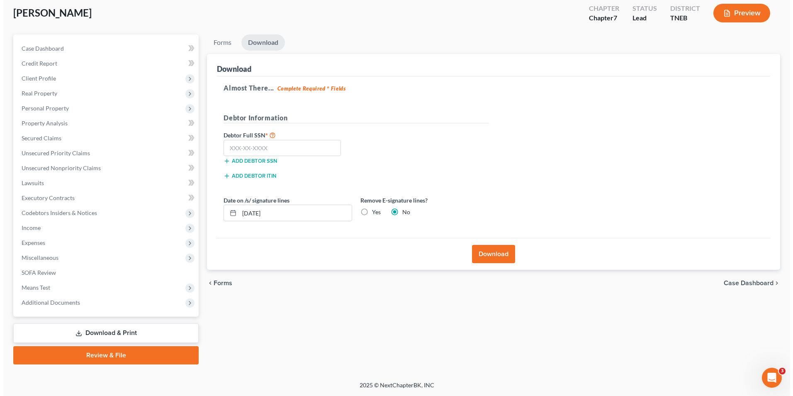
scroll to position [45, 0]
click at [282, 150] on input "text" at bounding box center [278, 148] width 117 height 17
type input "214-06-8887"
click at [494, 258] on button "Download" at bounding box center [490, 254] width 43 height 18
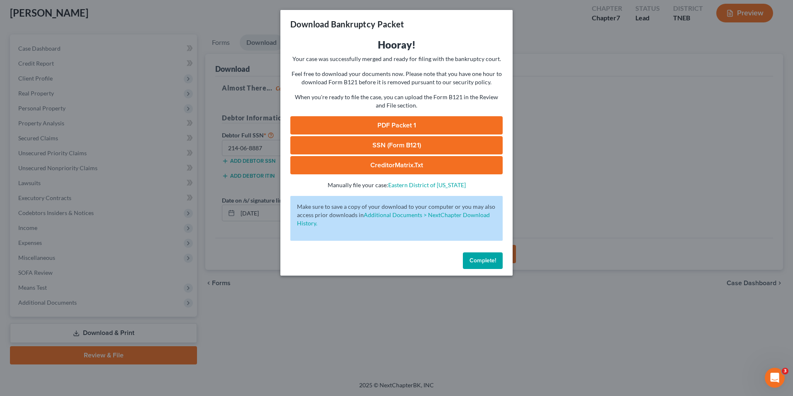
click at [415, 128] on link "PDF Packet 1" at bounding box center [396, 125] width 212 height 18
click at [404, 141] on link "SSN (Form B121)" at bounding box center [396, 145] width 212 height 18
click at [423, 164] on link "CreditorMatrix.txt" at bounding box center [396, 165] width 212 height 18
